Goal: Check status: Check status

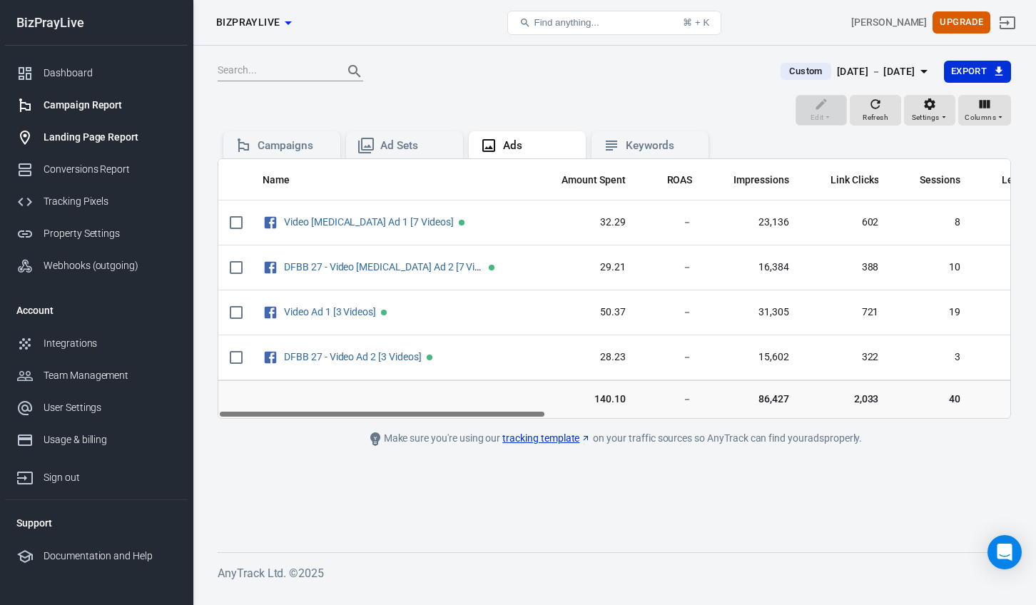
scroll to position [0, 1]
click at [1, 133] on nav "BizPrayLive Dashboard Campaign Report Landing Page Report Conversions Report Tr…" at bounding box center [96, 302] width 193 height 605
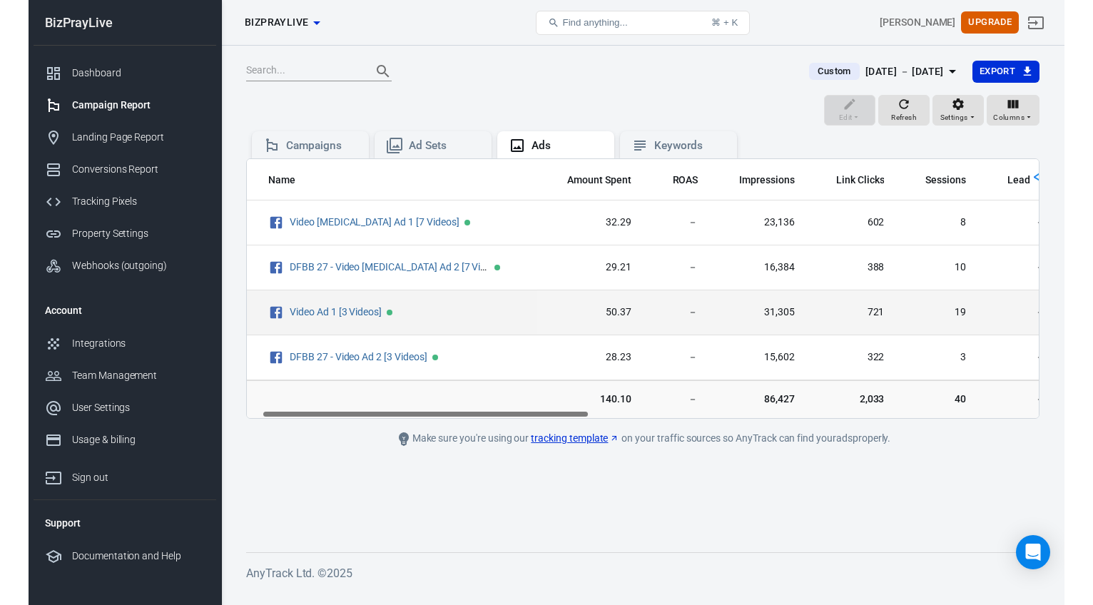
scroll to position [0, 37]
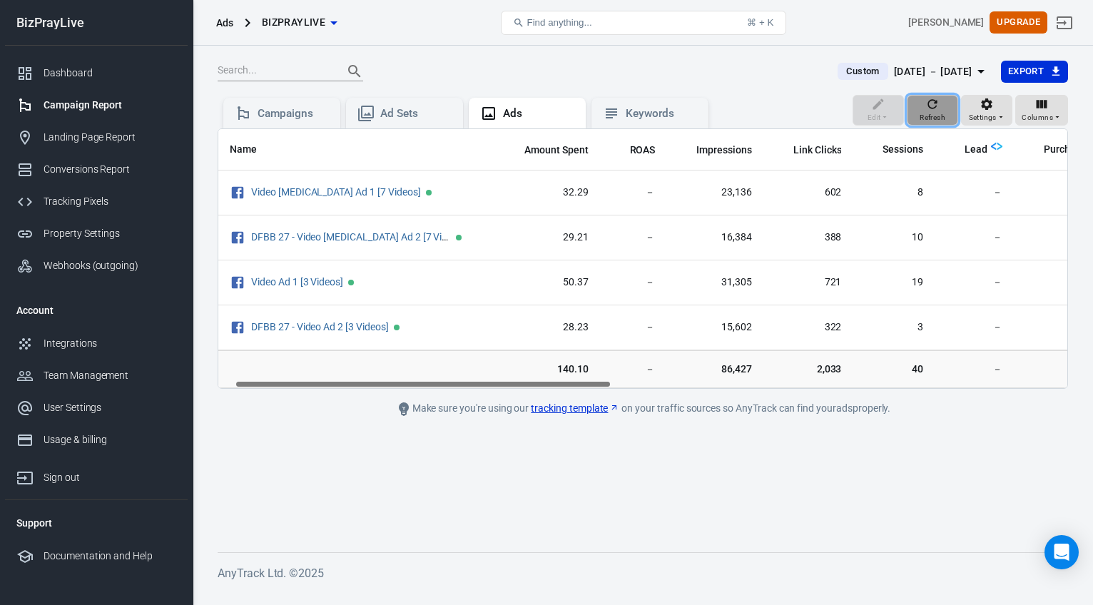
click at [938, 112] on span "Refresh" at bounding box center [933, 117] width 26 height 13
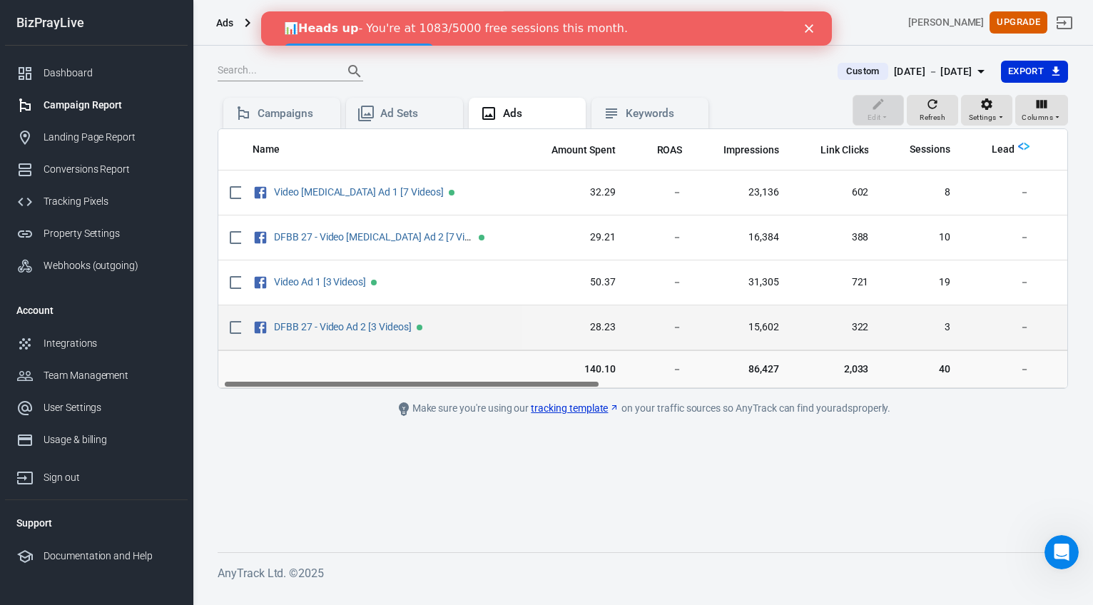
scroll to position [0, 5]
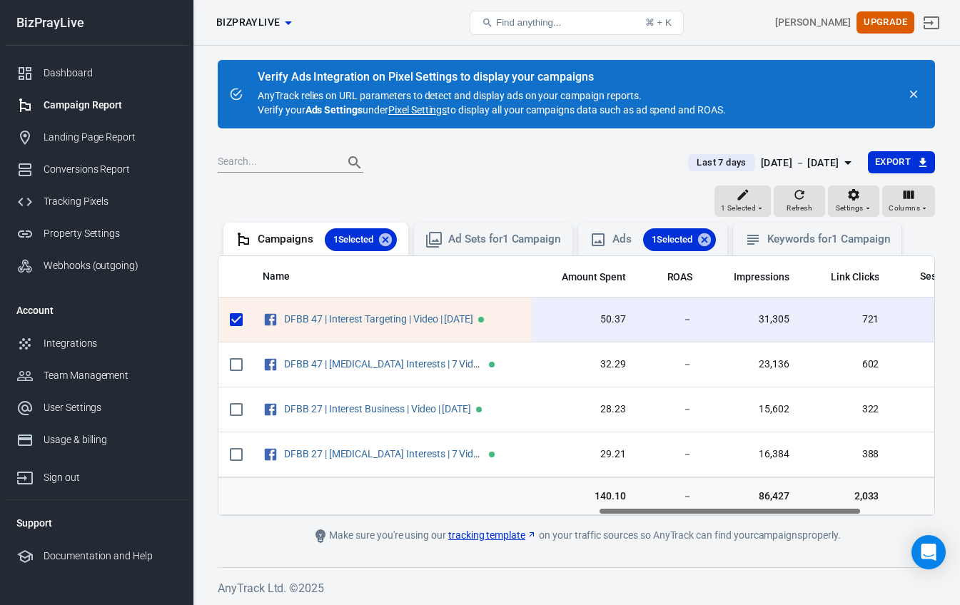
scroll to position [0, 1033]
